Goal: Task Accomplishment & Management: Complete application form

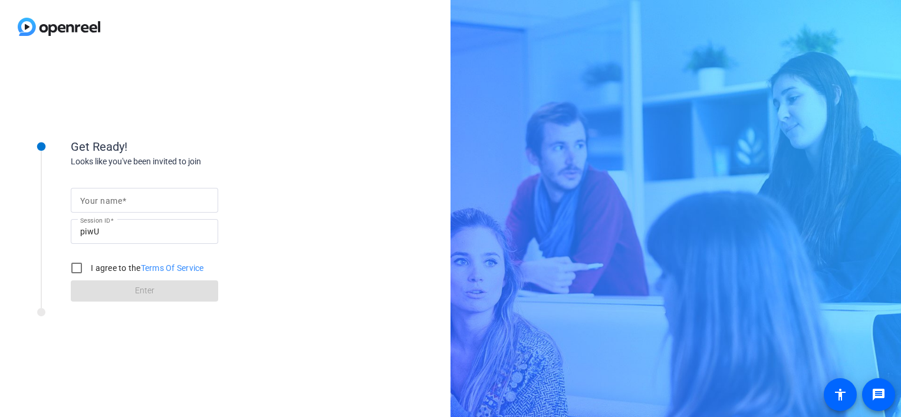
click at [132, 191] on div at bounding box center [144, 200] width 129 height 25
click at [134, 204] on input "Your name" at bounding box center [144, 200] width 129 height 14
type input "[PERSON_NAME]"
click at [223, 319] on div at bounding box center [159, 315] width 295 height 15
drag, startPoint x: 71, startPoint y: 269, endPoint x: 79, endPoint y: 274, distance: 8.7
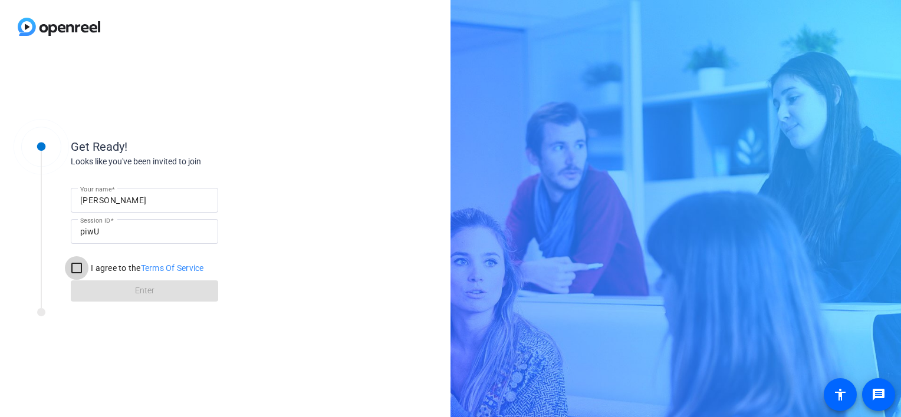
click at [72, 269] on input "I agree to the Terms Of Service" at bounding box center [77, 268] width 24 height 24
checkbox input "true"
click at [146, 289] on span "Enter" at bounding box center [144, 291] width 19 height 12
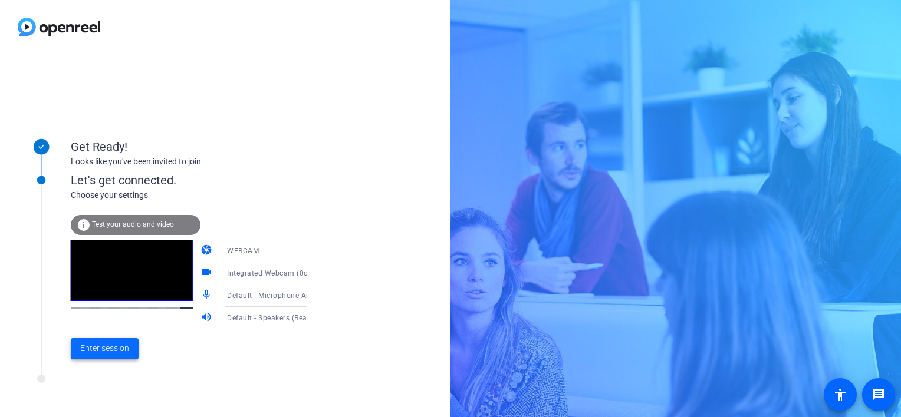
click at [102, 353] on span "Enter session" at bounding box center [104, 348] width 49 height 12
